Goal: Transaction & Acquisition: Book appointment/travel/reservation

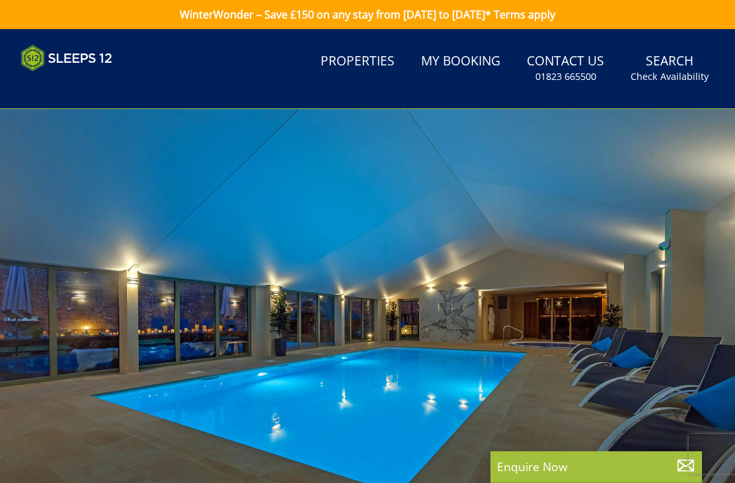
click at [693, 59] on link "Search Check Availability" at bounding box center [669, 68] width 89 height 43
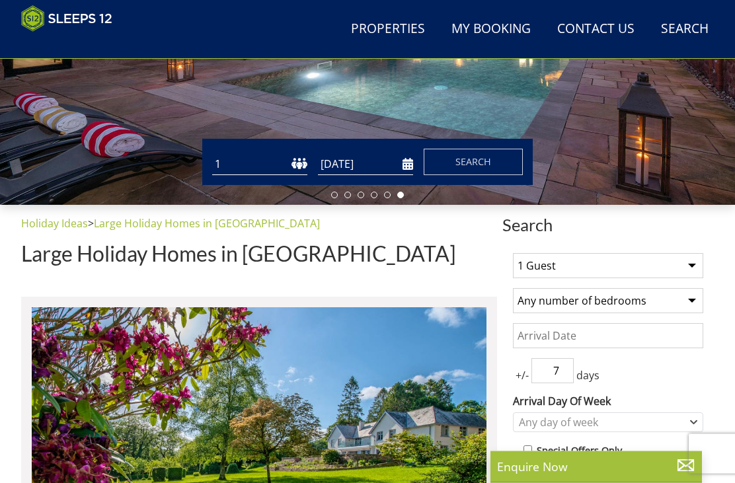
scroll to position [295, 0]
click at [247, 167] on select "1 2 3 4 5 6 7 8 9 10 11 12 13 14 15 16 17 18 19 20 21 22 23 24 25 26 27 28 29 3…" at bounding box center [259, 164] width 95 height 22
select select "25"
click at [363, 169] on input "[DATE]" at bounding box center [365, 164] width 95 height 22
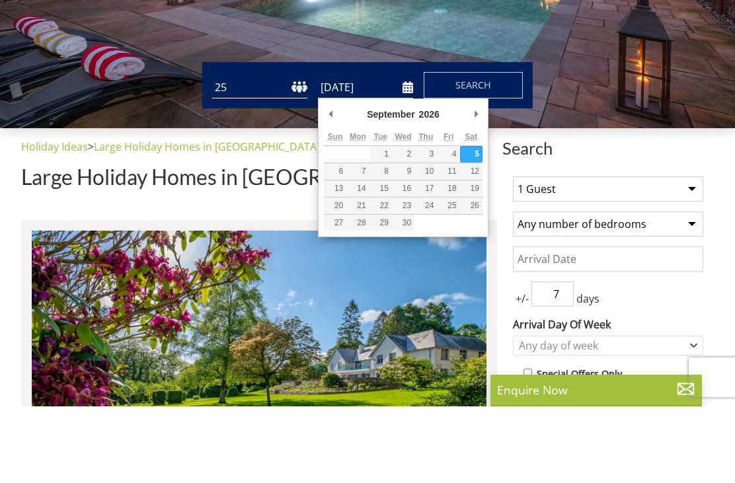
scroll to position [372, 0]
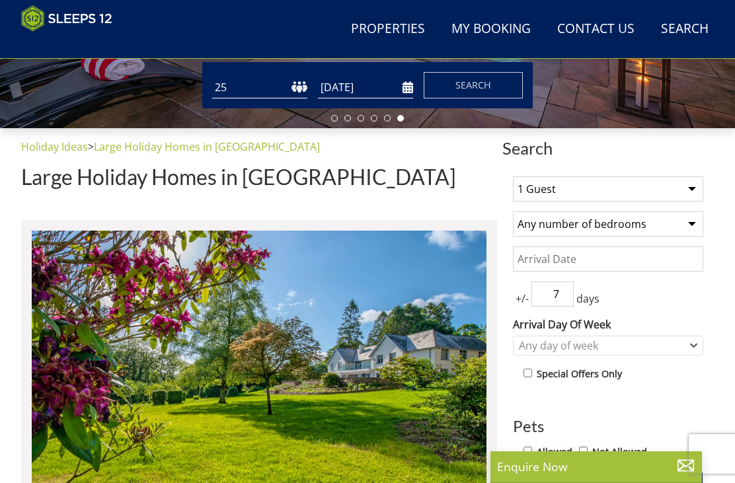
click at [388, 92] on input "[DATE]" at bounding box center [365, 88] width 95 height 22
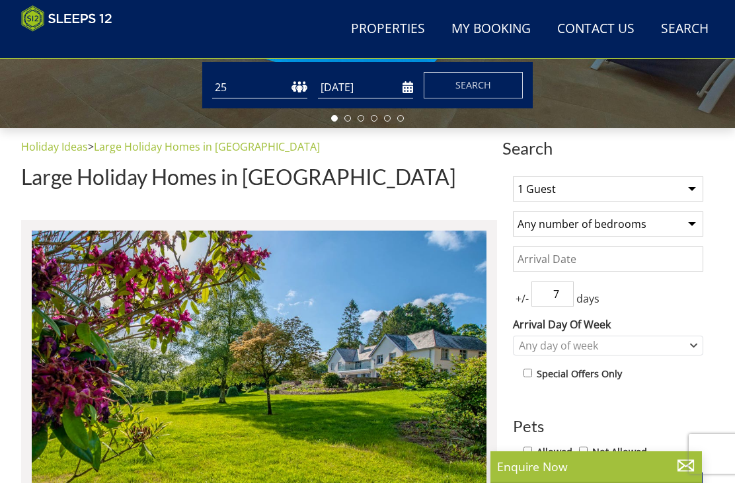
click at [399, 96] on input "[DATE]" at bounding box center [365, 88] width 95 height 22
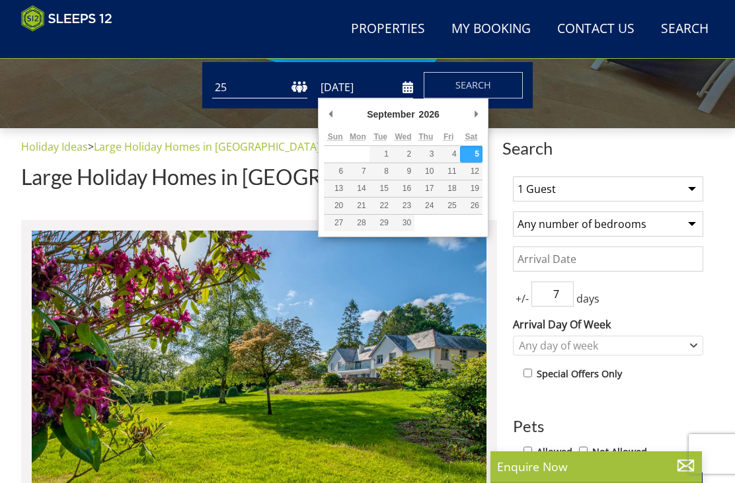
type input "[DATE]"
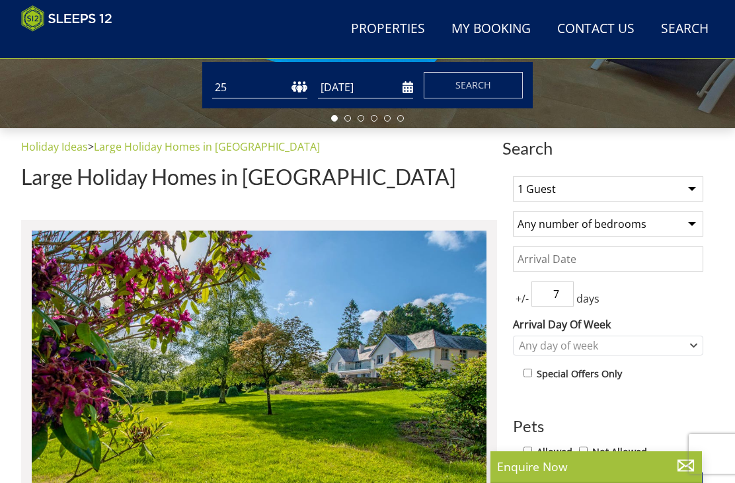
click at [493, 87] on button "Search" at bounding box center [473, 85] width 99 height 26
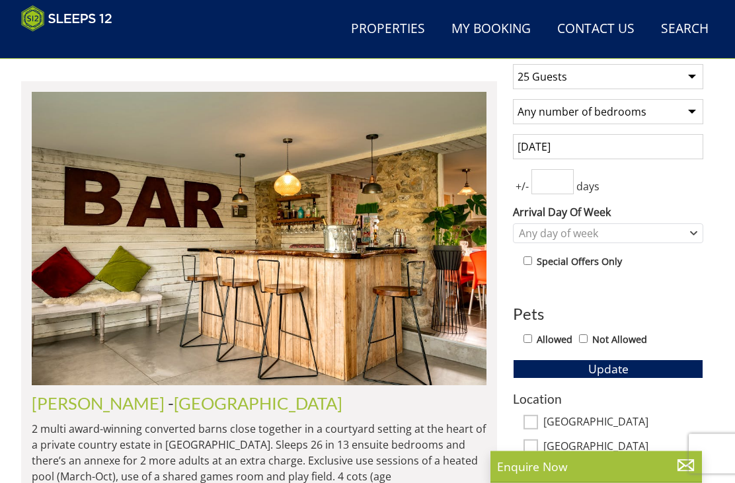
scroll to position [485, 0]
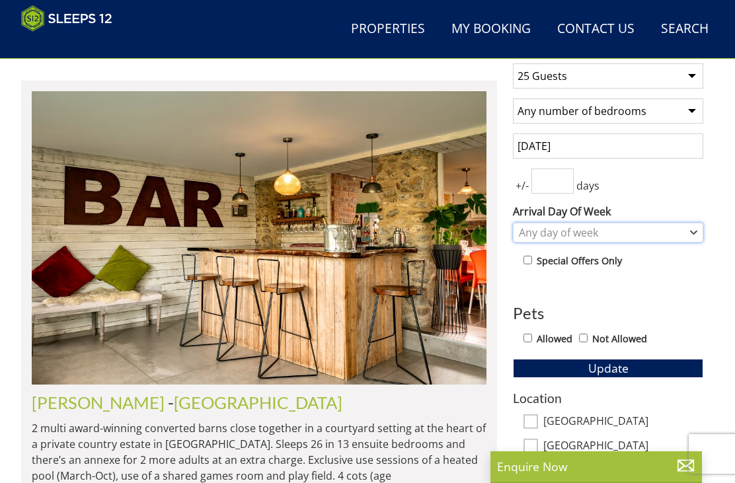
click at [619, 234] on div "Any day of week" at bounding box center [601, 232] width 171 height 15
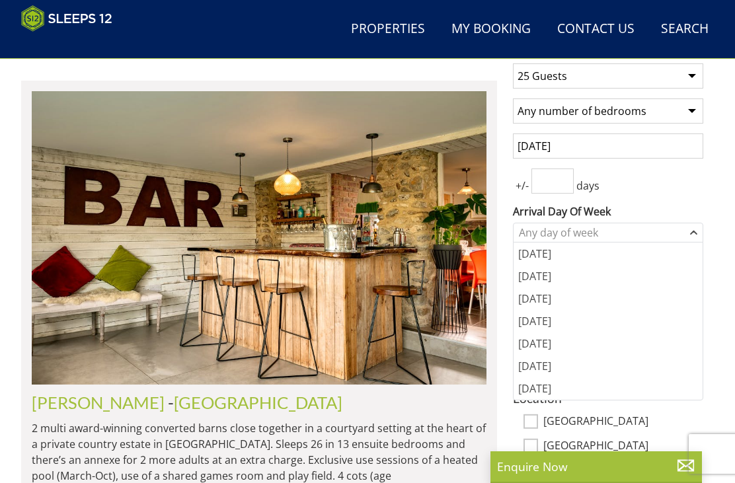
click at [543, 350] on div "[DATE]" at bounding box center [608, 343] width 189 height 22
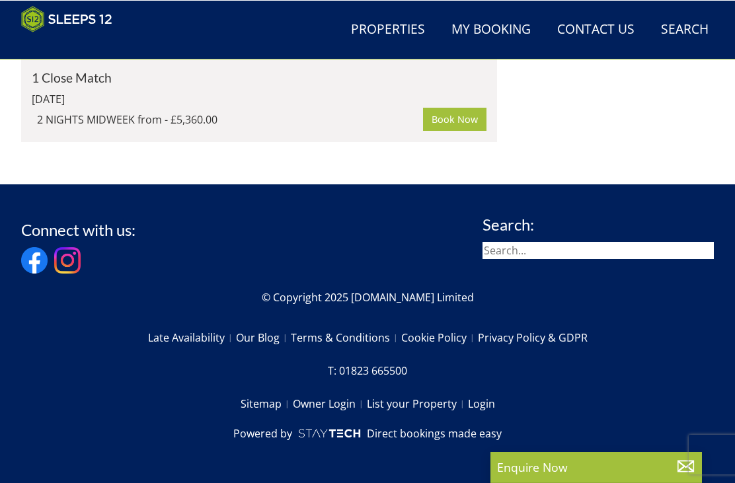
scroll to position [4556, 0]
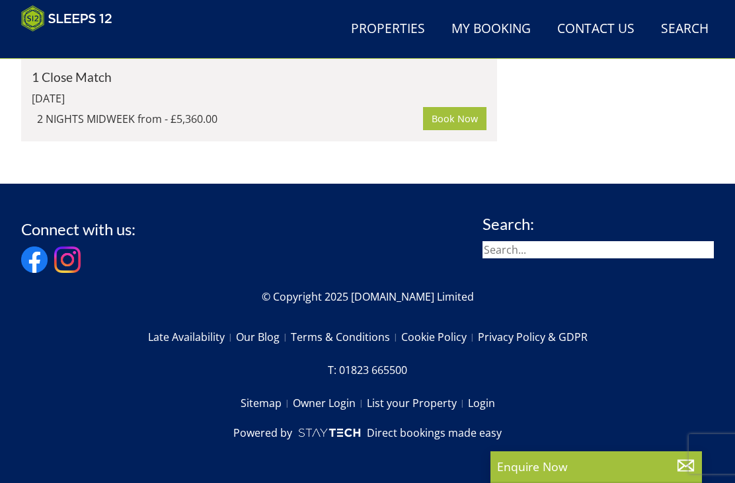
click at [457, 130] on link "Book Now" at bounding box center [454, 118] width 63 height 22
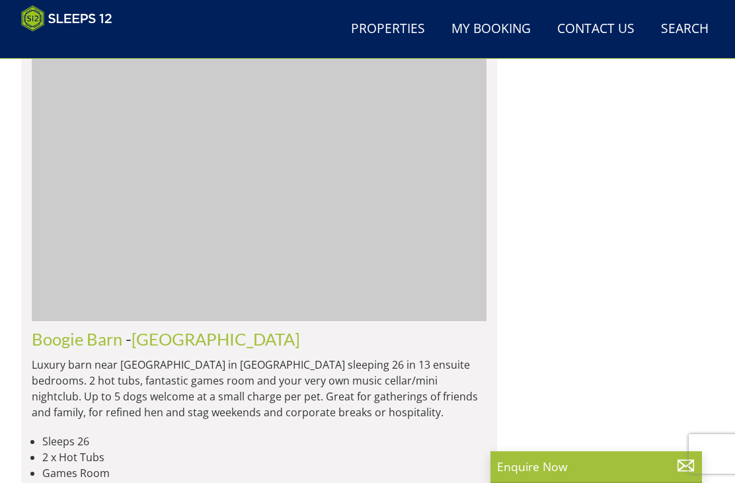
scroll to position [4434, 0]
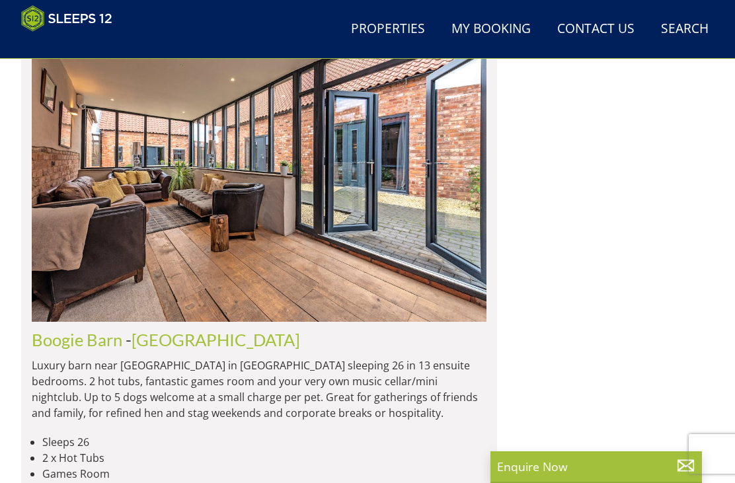
click at [301, 219] on img at bounding box center [259, 174] width 455 height 293
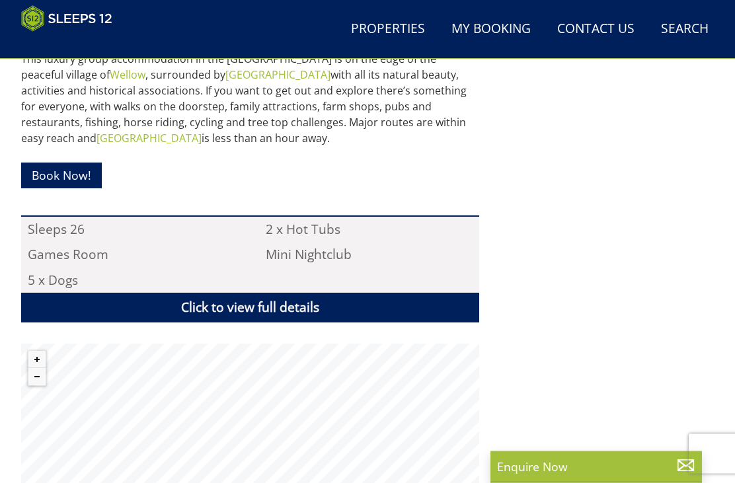
scroll to position [744, 0]
click at [69, 180] on link "Book Now!" at bounding box center [61, 176] width 81 height 26
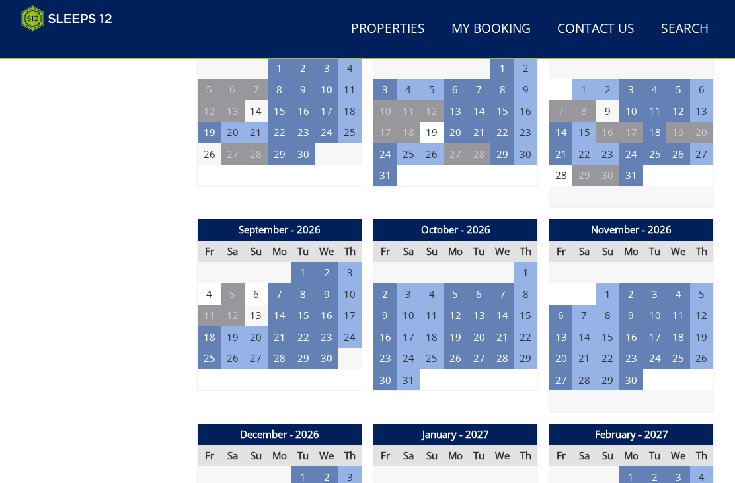
click at [215, 327] on td "18" at bounding box center [210, 338] width 24 height 22
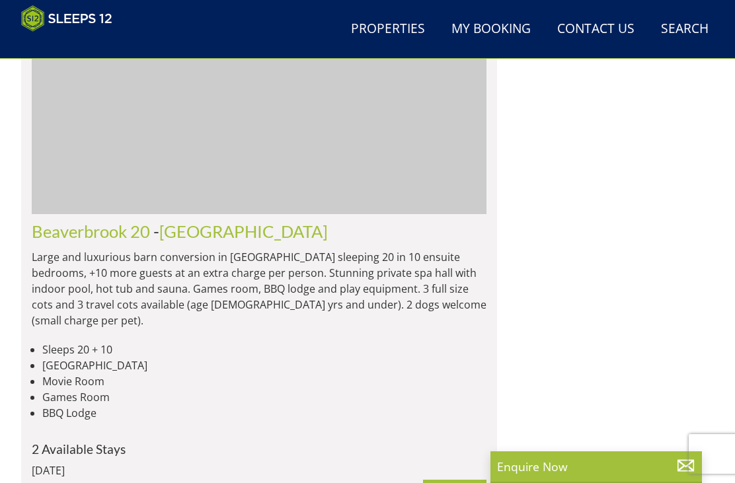
scroll to position [2599, 0]
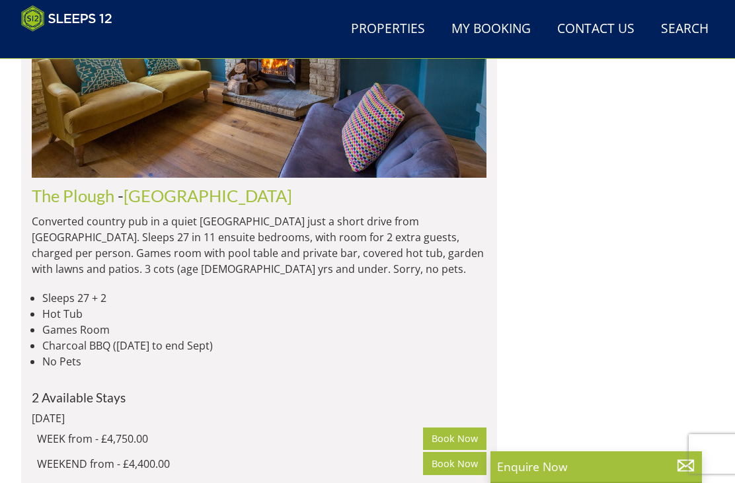
click at [448, 437] on link "Book Now" at bounding box center [454, 439] width 63 height 22
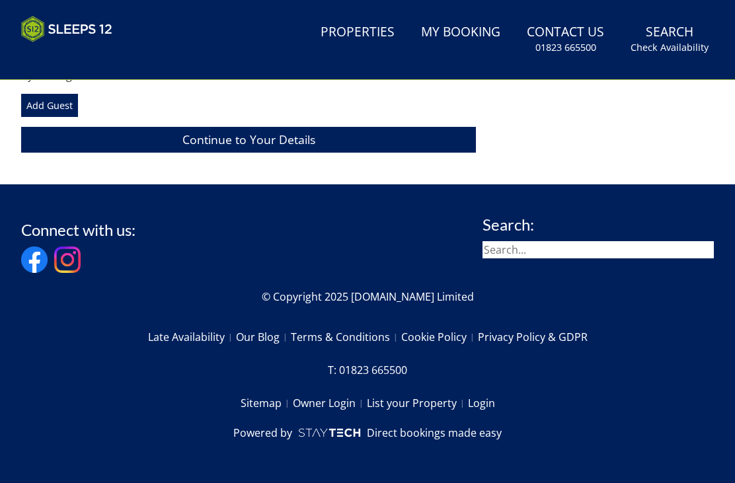
scroll to position [531, 0]
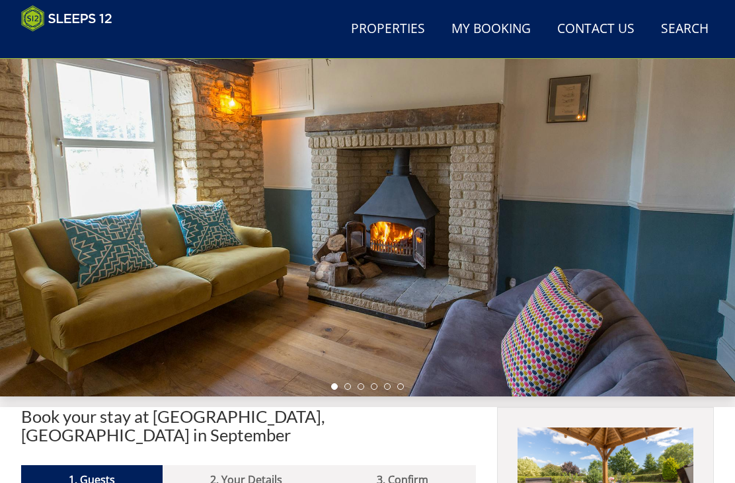
scroll to position [101, 0]
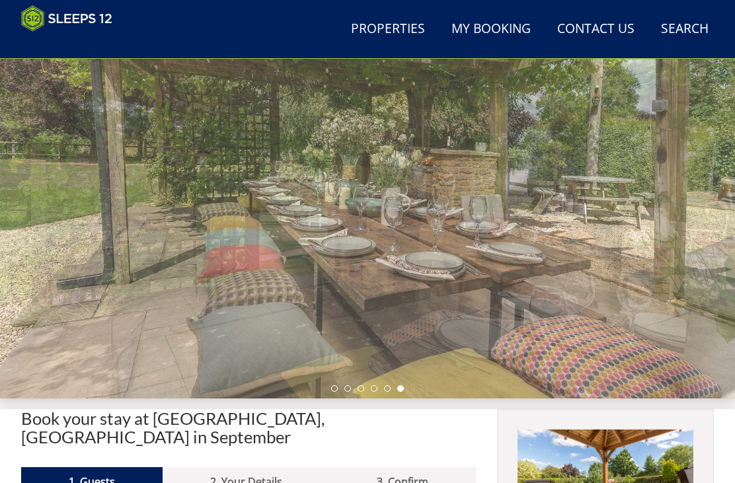
click at [428, 335] on div at bounding box center [367, 193] width 735 height 412
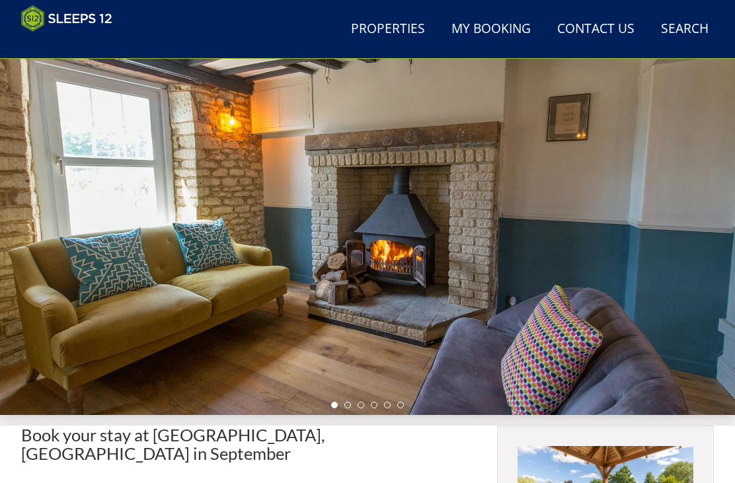
scroll to position [0, 0]
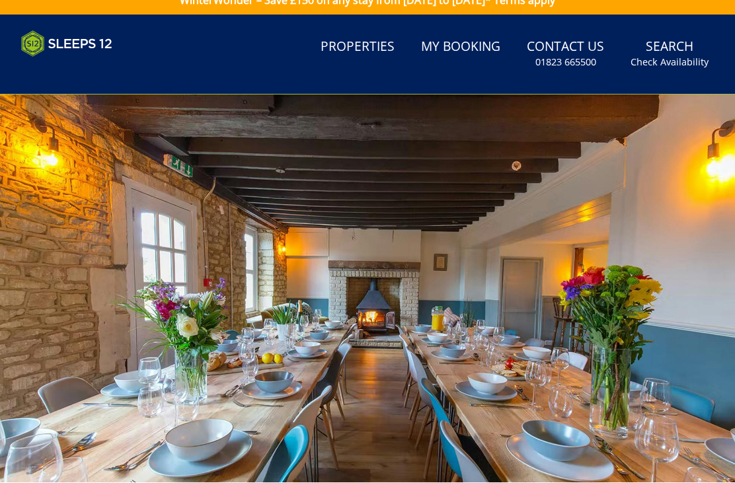
click at [373, 49] on link "Properties" at bounding box center [357, 48] width 85 height 30
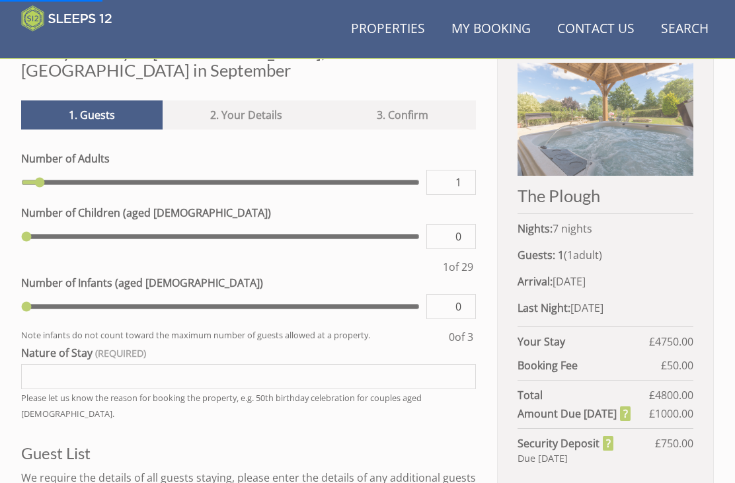
scroll to position [461, 0]
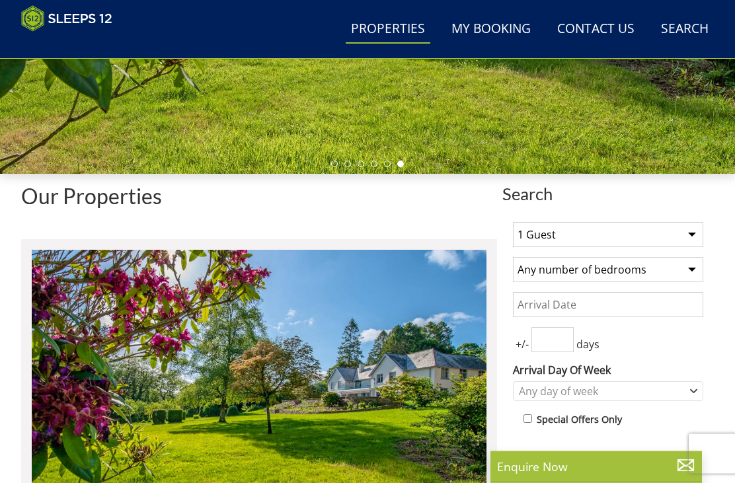
click at [682, 228] on select "1 Guest 2 Guests 3 Guests 4 Guests 5 Guests 6 Guests 7 Guests 8 Guests 9 Guests…" at bounding box center [608, 235] width 190 height 25
select select "25"
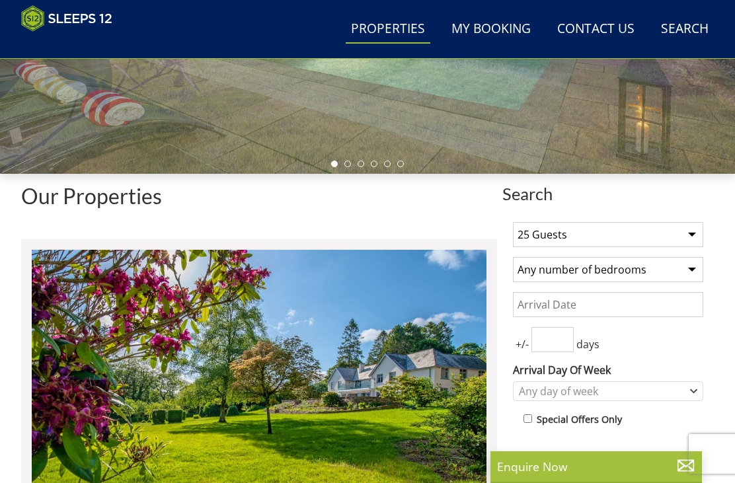
click at [668, 274] on select "Any number of bedrooms 4 Bedrooms 5 Bedrooms 6 Bedrooms 7 Bedrooms 8 Bedrooms 9…" at bounding box center [608, 269] width 190 height 25
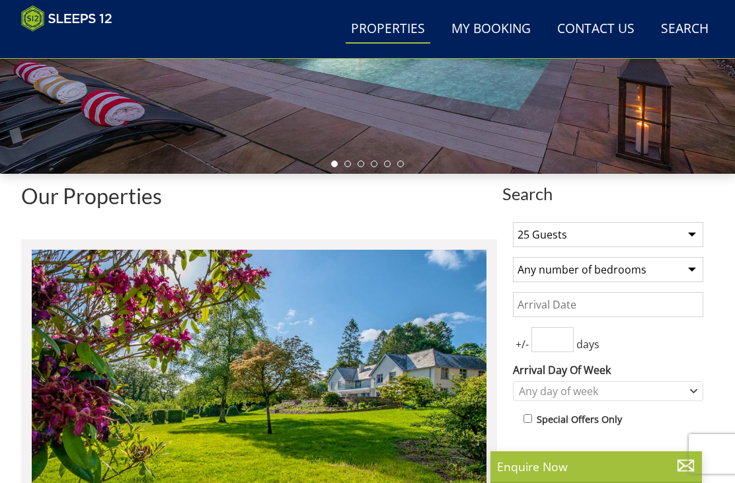
select select "11"
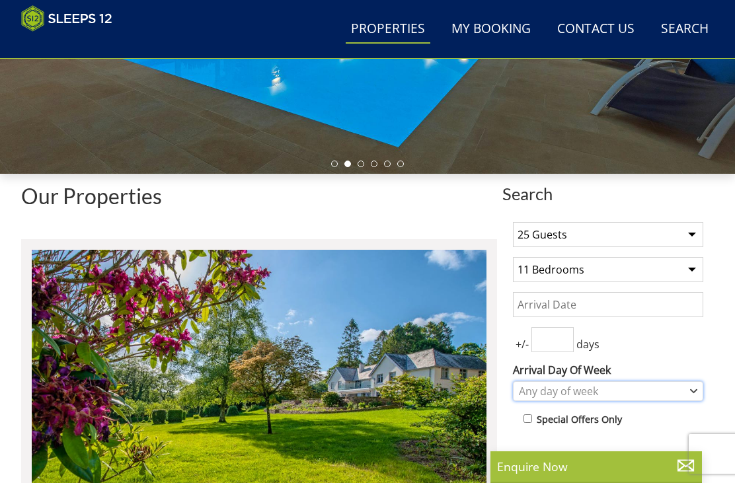
click at [633, 395] on div "Any day of week" at bounding box center [601, 391] width 171 height 15
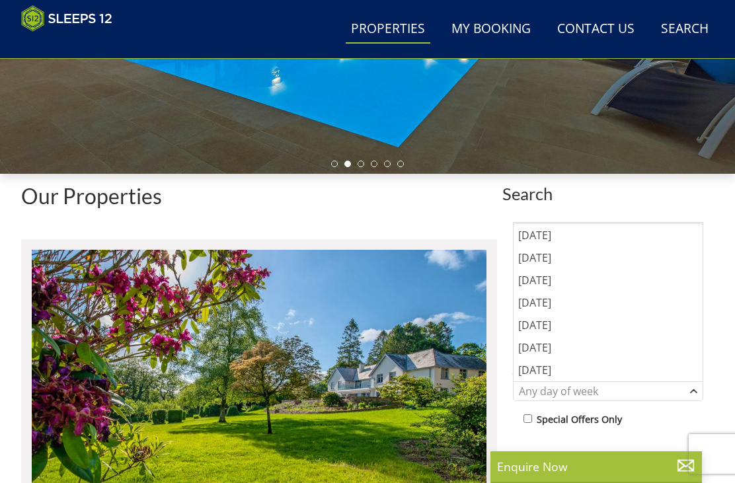
click at [555, 300] on div "[DATE]" at bounding box center [608, 303] width 189 height 22
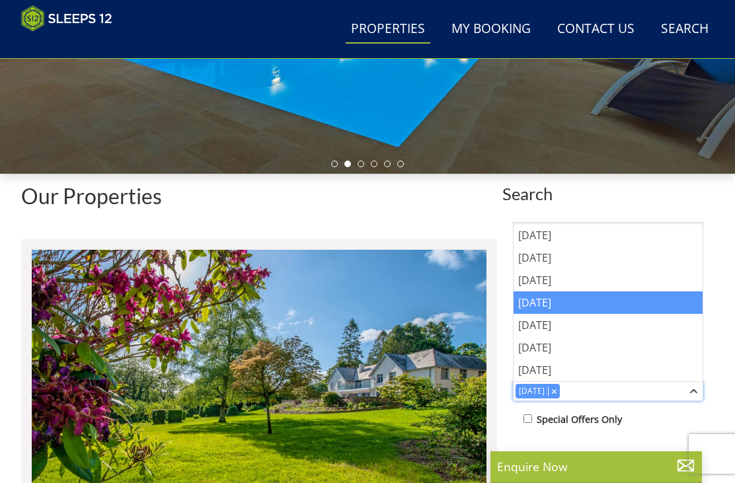
click at [560, 395] on div "Combobox" at bounding box center [554, 391] width 12 height 9
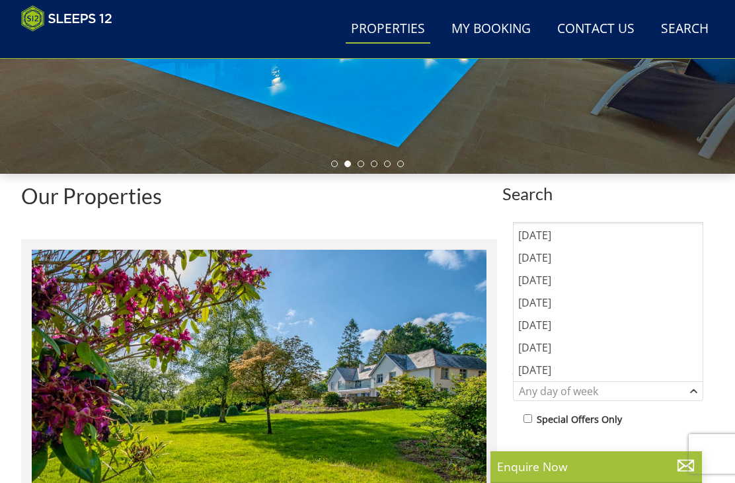
click at [555, 327] on div "[DATE]" at bounding box center [608, 325] width 189 height 22
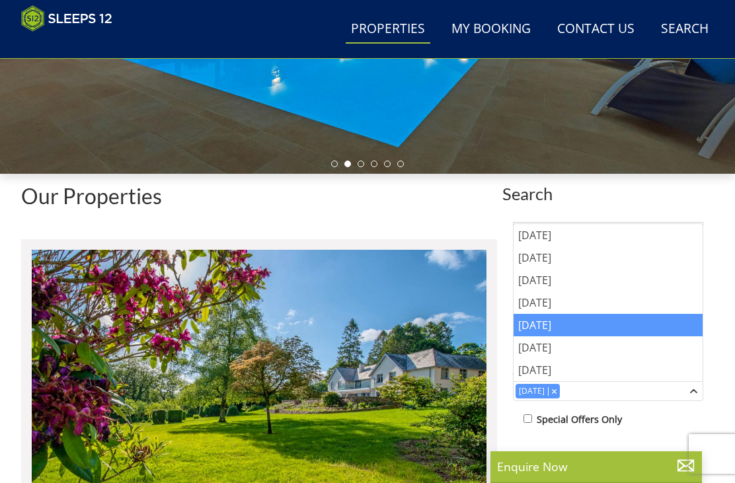
click at [496, 446] on li at bounding box center [259, 492] width 476 height 506
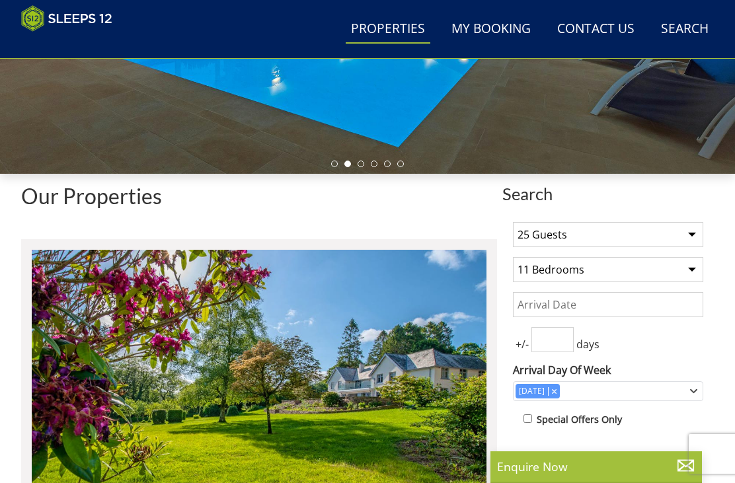
click at [602, 309] on input "Date" at bounding box center [608, 304] width 190 height 25
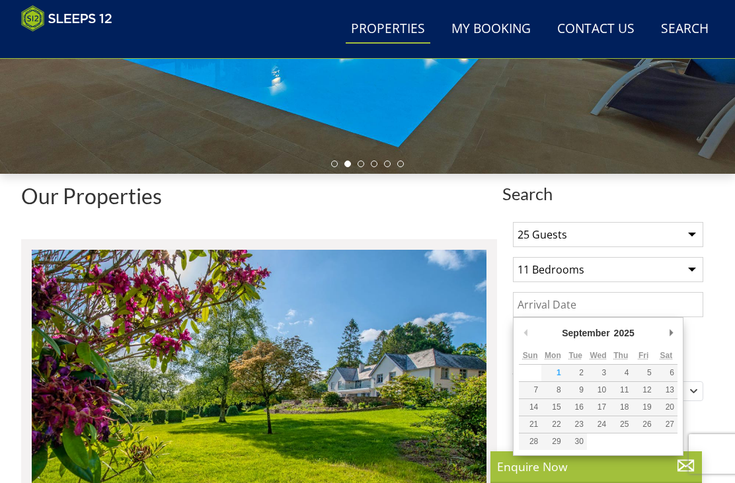
scroll to position [325, 0]
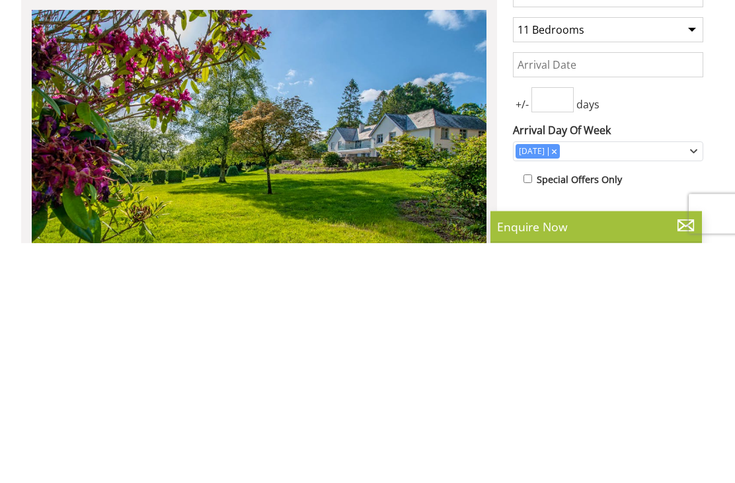
scroll to position [566, 0]
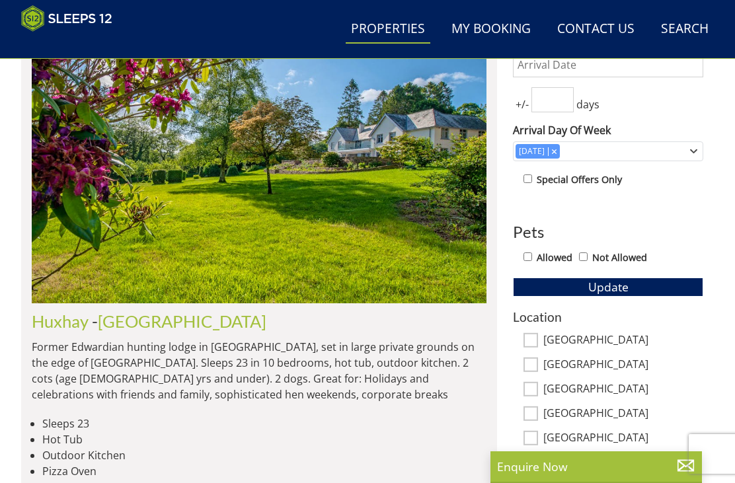
click at [537, 389] on input "[GEOGRAPHIC_DATA]" at bounding box center [531, 389] width 15 height 15
checkbox input "true"
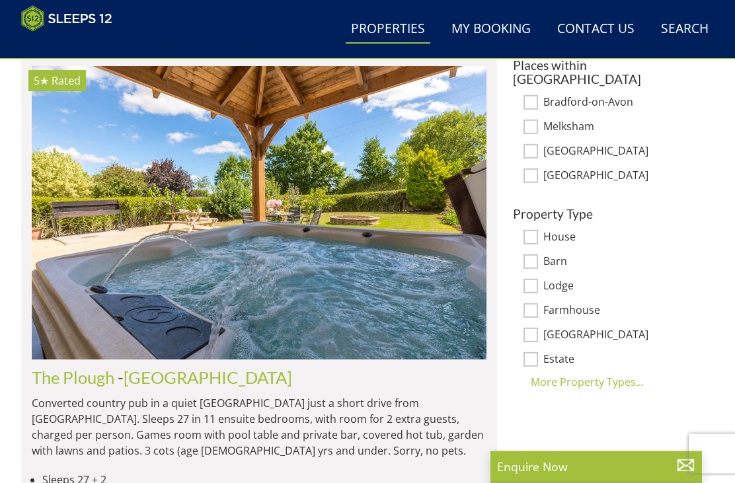
scroll to position [869, 0]
click at [158, 380] on link "[GEOGRAPHIC_DATA]" at bounding box center [208, 378] width 169 height 20
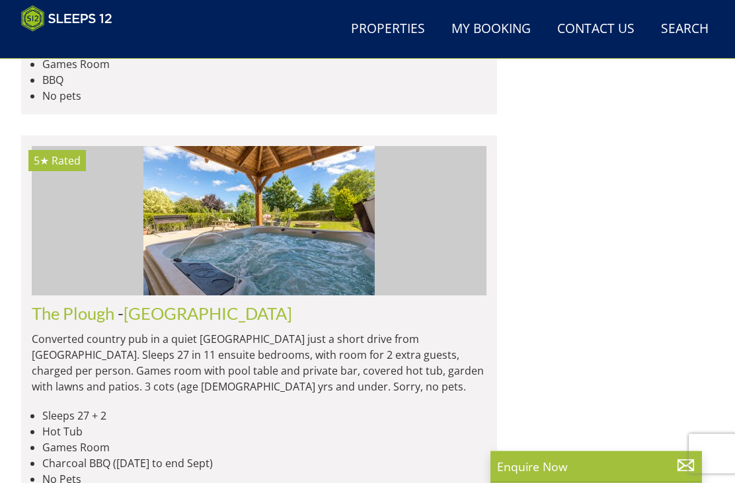
scroll to position [1554, 0]
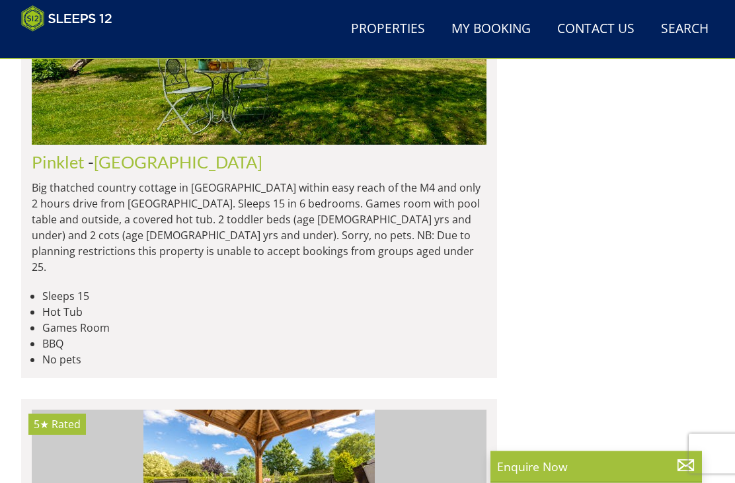
scroll to position [1584, 0]
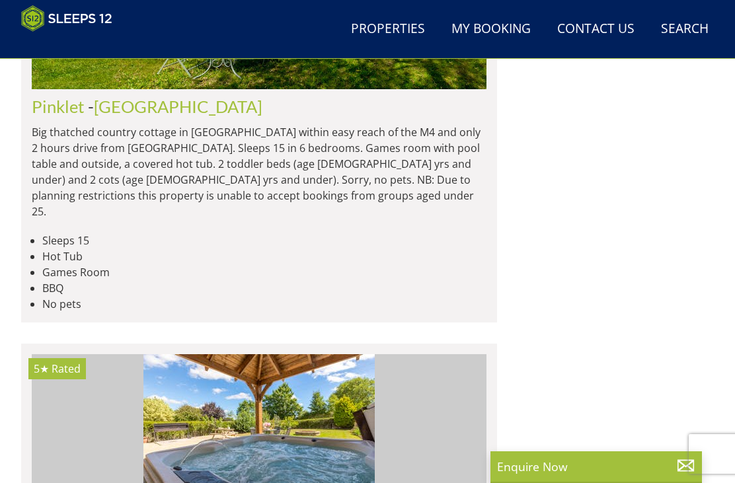
scroll to position [1633, 0]
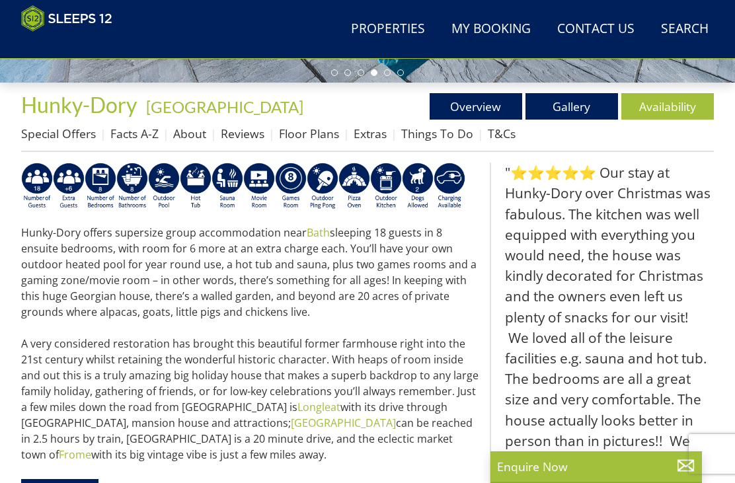
scroll to position [407, 0]
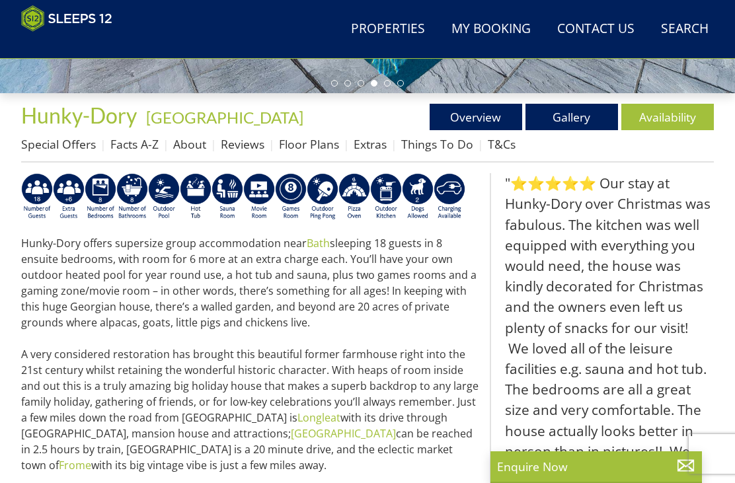
click at [298, 139] on link "Floor Plans" at bounding box center [309, 144] width 60 height 16
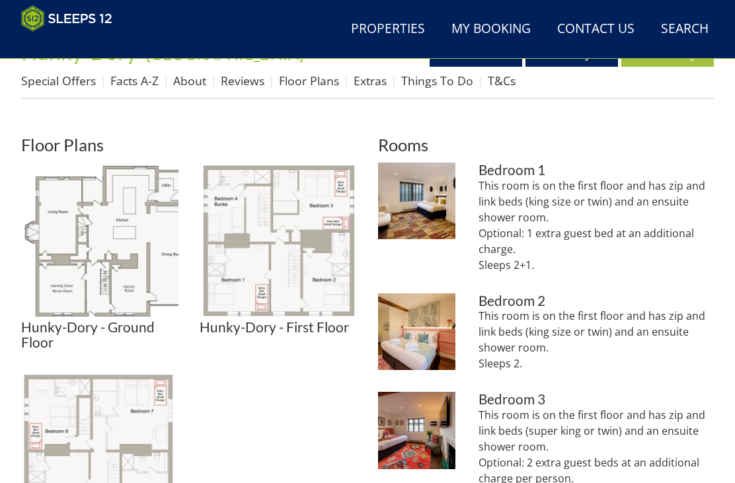
scroll to position [470, 0]
click at [122, 270] on img at bounding box center [99, 241] width 157 height 157
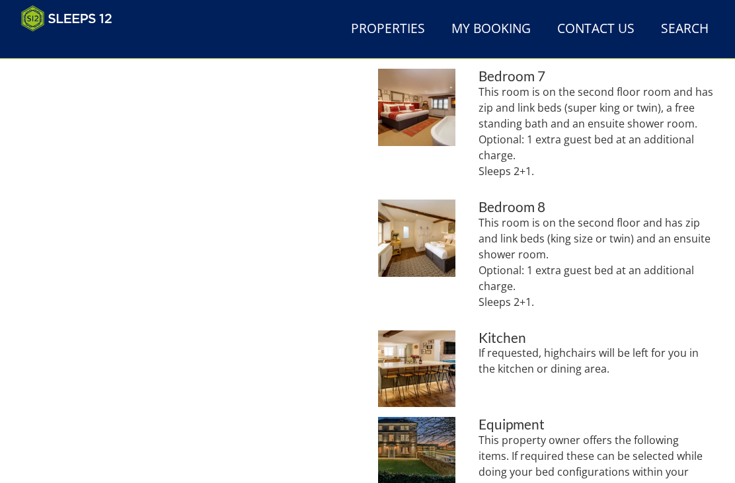
scroll to position [1253, 0]
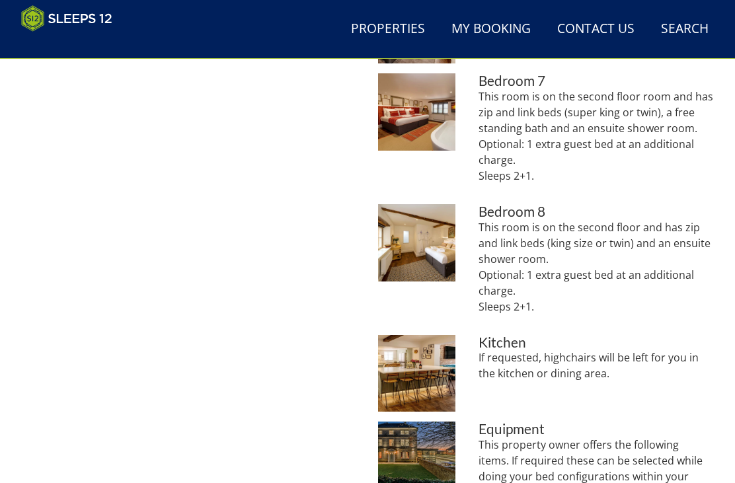
click at [432, 372] on img at bounding box center [416, 373] width 77 height 77
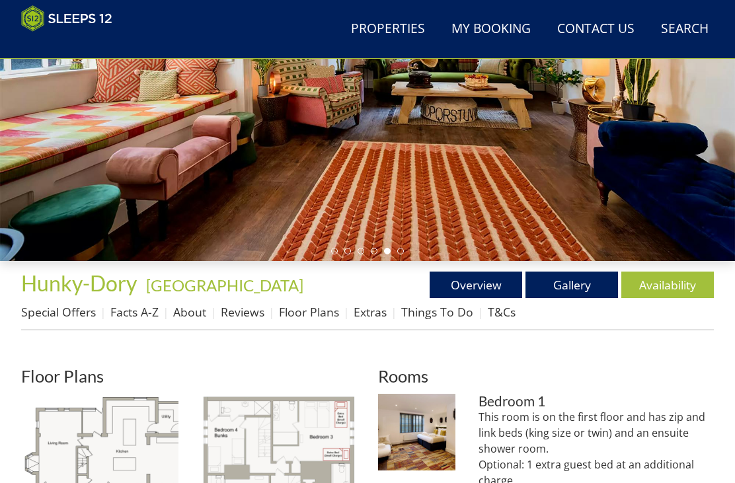
scroll to position [239, 0]
click at [662, 282] on link "Availability" at bounding box center [667, 285] width 93 height 26
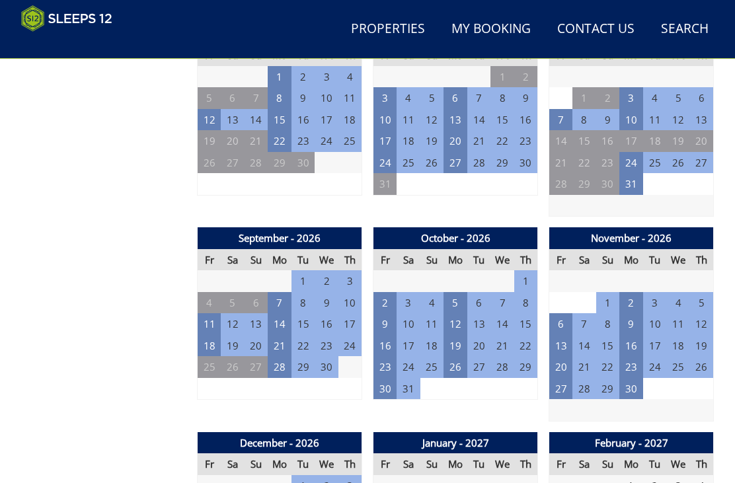
scroll to position [1171, 0]
click at [215, 315] on td "11" at bounding box center [210, 324] width 24 height 22
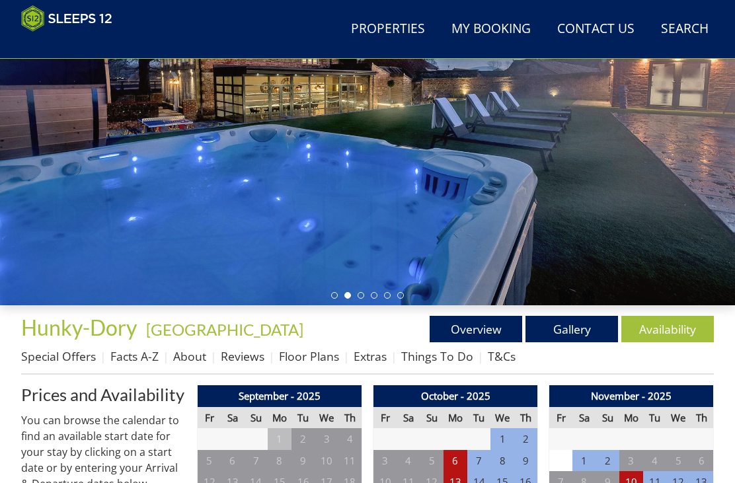
scroll to position [194, 0]
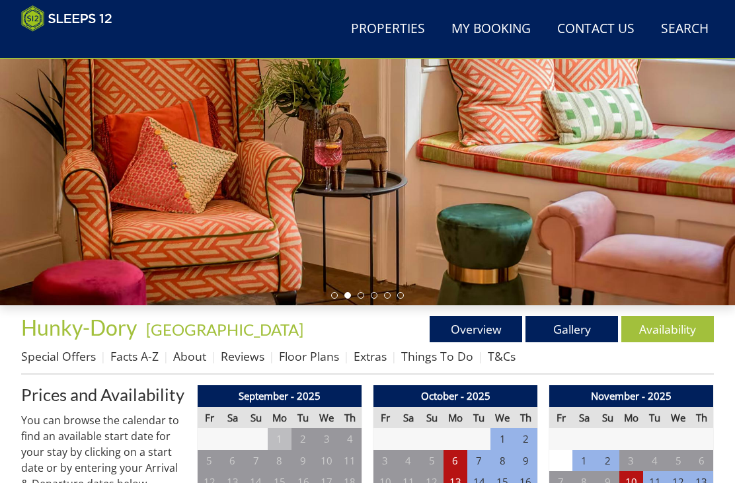
click at [79, 350] on link "Special Offers" at bounding box center [58, 356] width 75 height 16
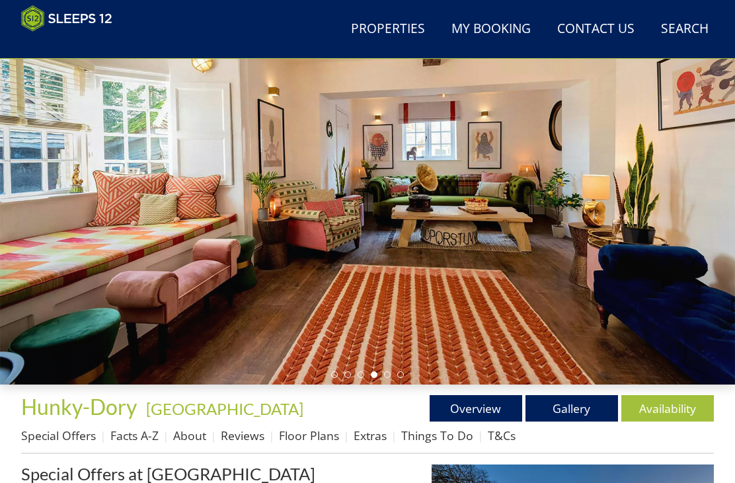
scroll to position [115, 0]
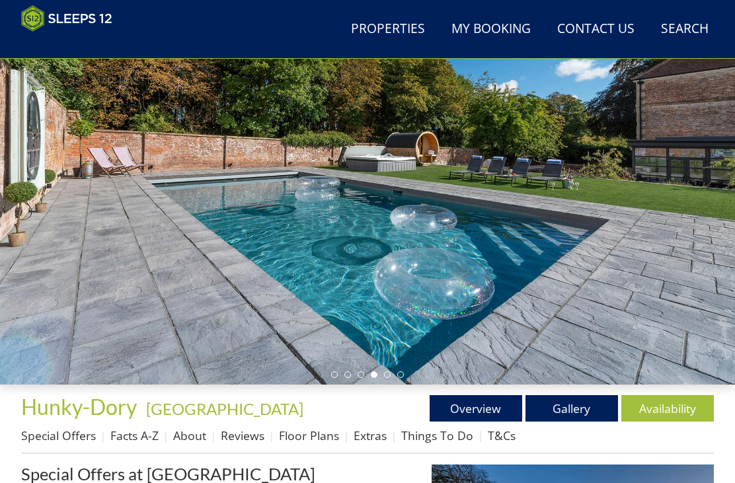
click at [487, 403] on link "Overview" at bounding box center [476, 408] width 93 height 26
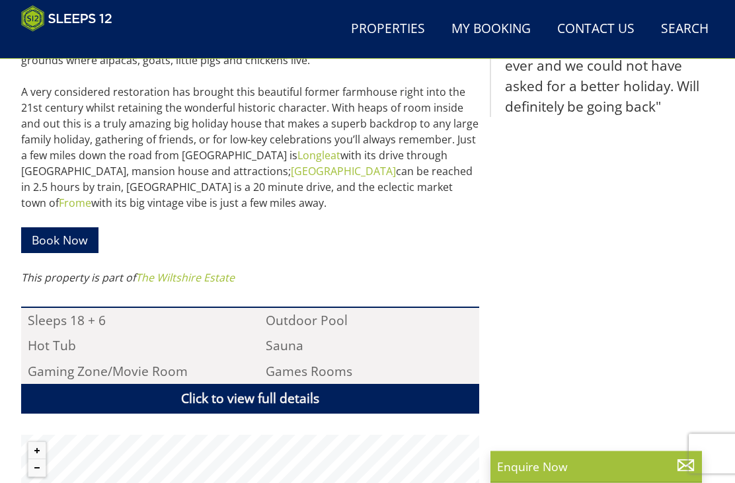
scroll to position [676, 0]
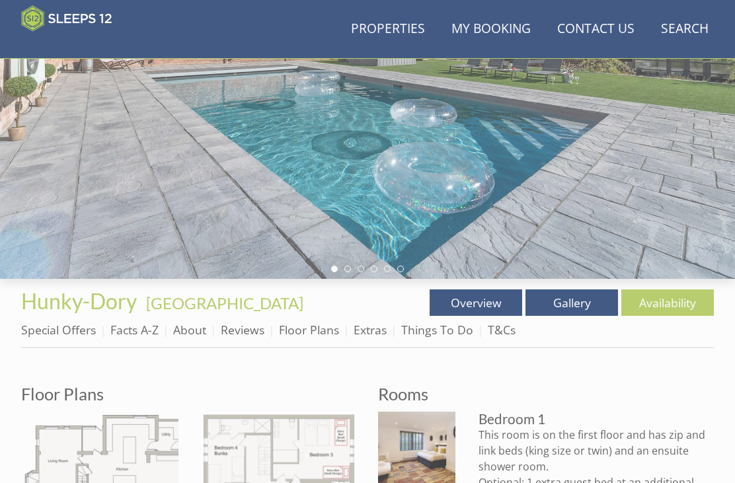
scroll to position [184, 0]
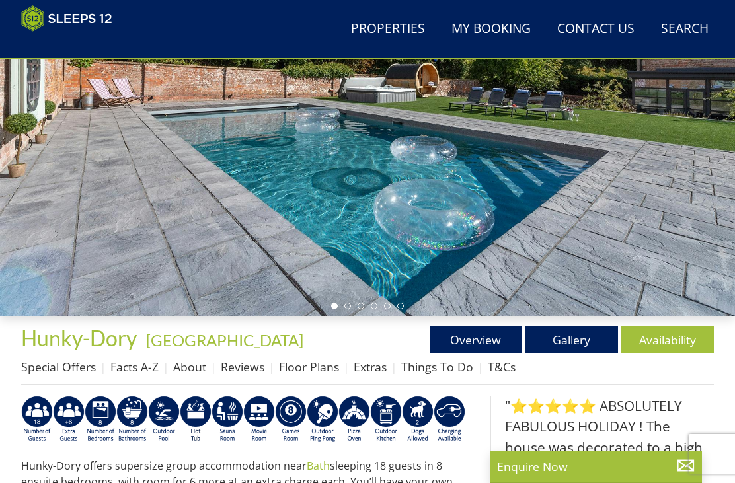
scroll to position [407, 0]
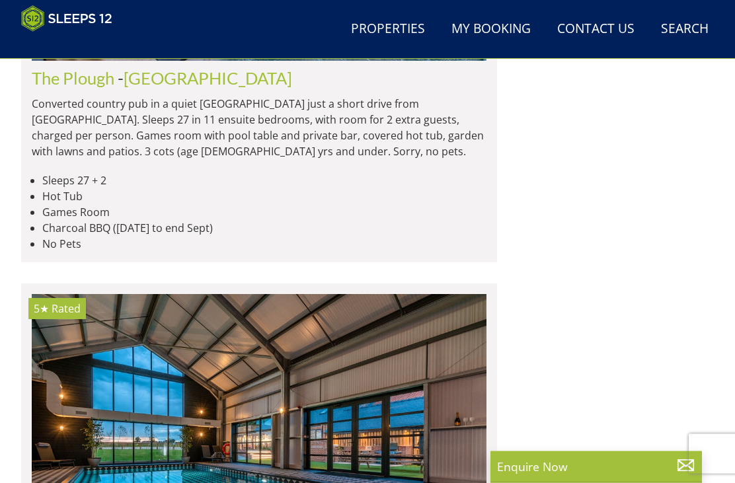
scroll to position [2227, 0]
click at [75, 88] on link "The Plough" at bounding box center [73, 78] width 83 height 20
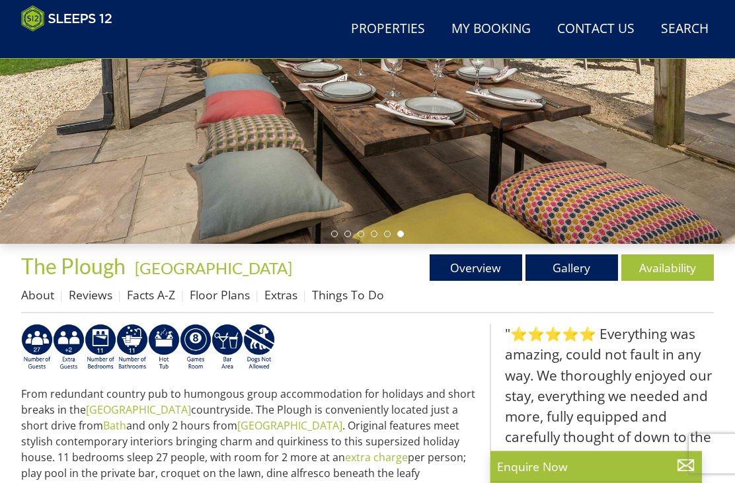
scroll to position [256, 0]
click at [662, 276] on link "Availability" at bounding box center [667, 267] width 93 height 26
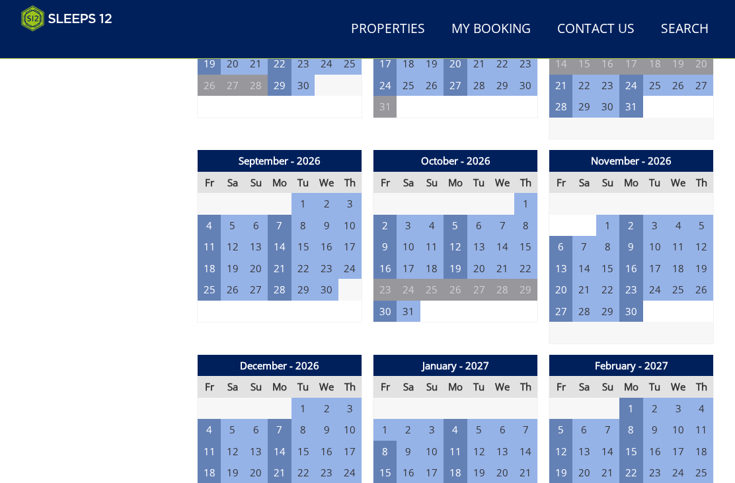
scroll to position [1249, 0]
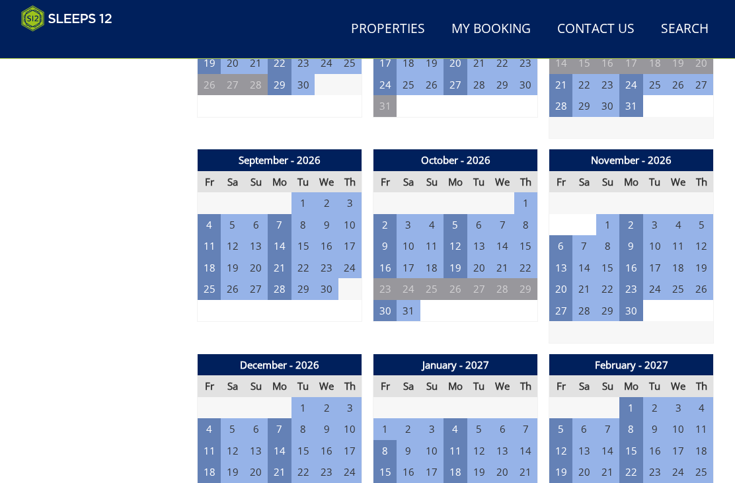
click at [208, 214] on td "4" at bounding box center [210, 225] width 24 height 22
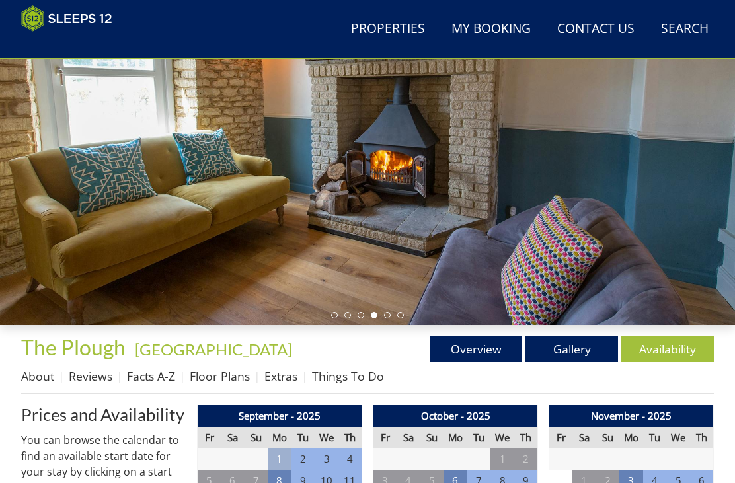
scroll to position [0, 0]
